Goal: Task Accomplishment & Management: Manage account settings

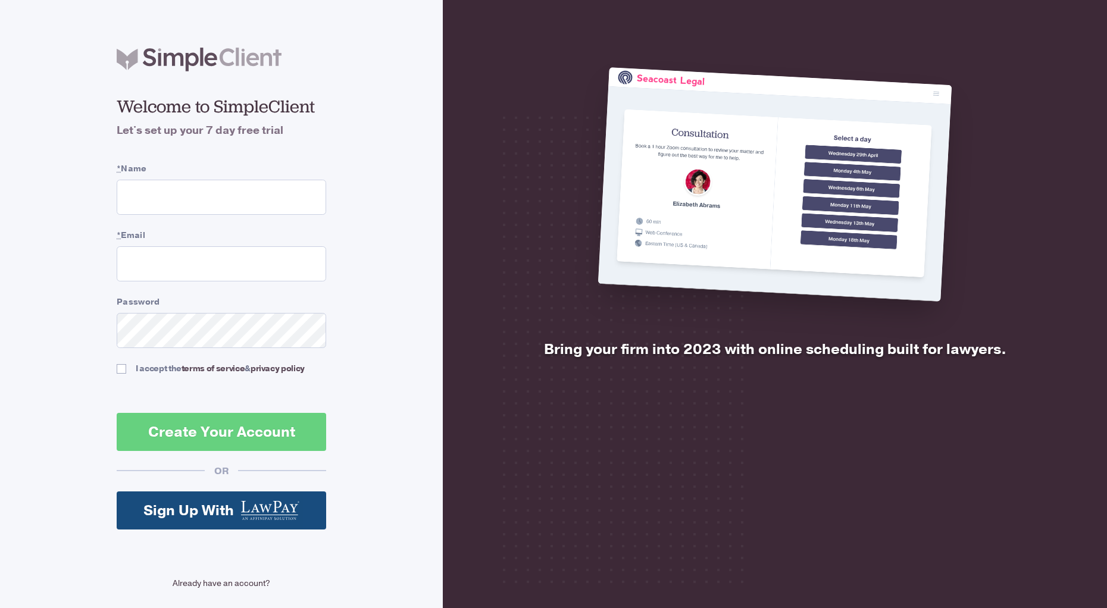
click at [256, 579] on link "Already have an account?" at bounding box center [222, 583] width 210 height 13
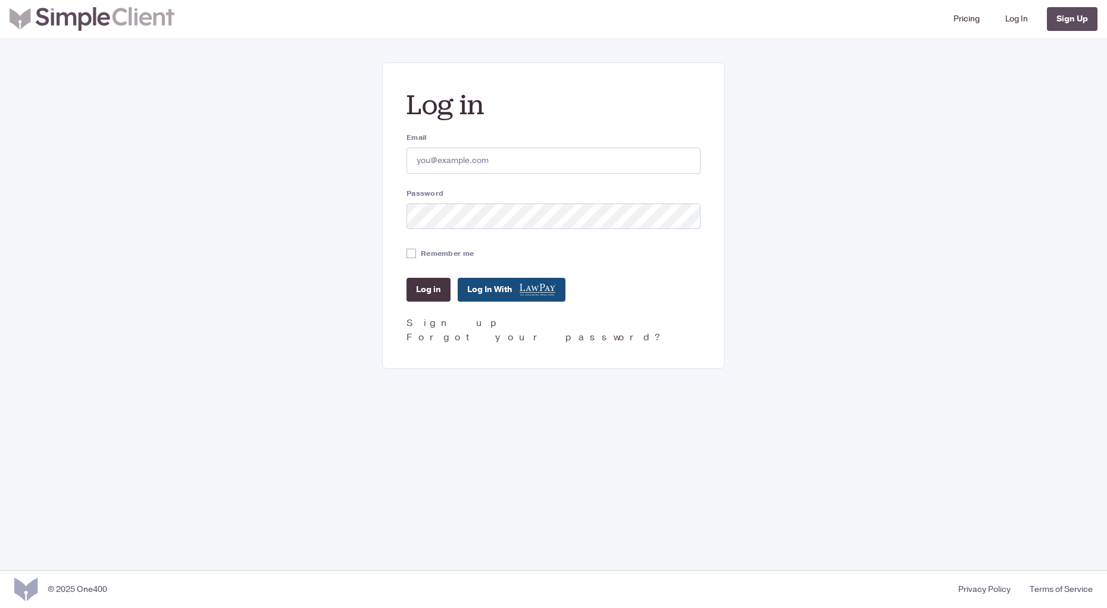
type input "[EMAIL_ADDRESS][DOMAIN_NAME]"
click at [432, 279] on input "Log in" at bounding box center [429, 290] width 44 height 24
